Goal: Error

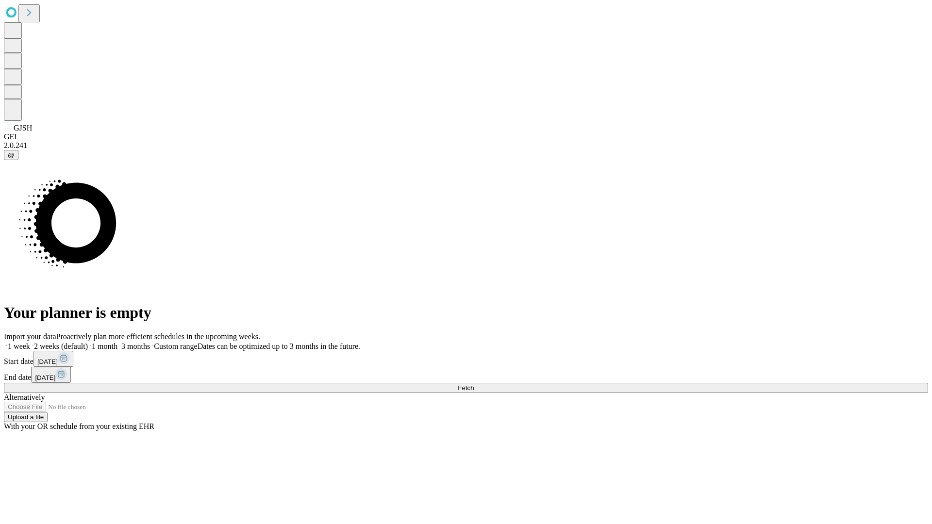
click at [474, 385] on span "Fetch" at bounding box center [466, 388] width 16 height 7
